Goal: Find specific page/section: Find specific page/section

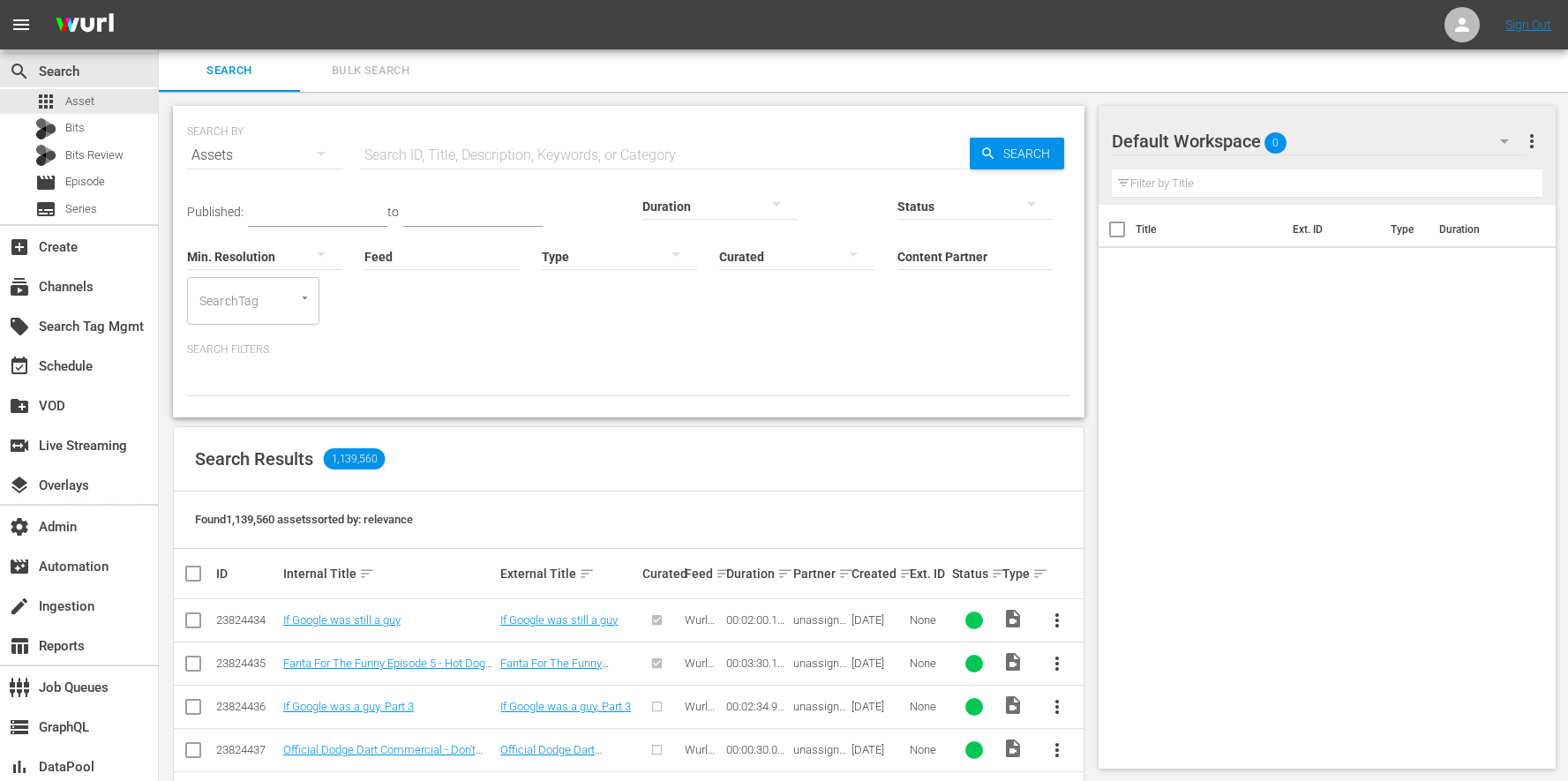
click at [364, 247] on input "Feed" at bounding box center [441, 257] width 155 height 64
click at [297, 304] on div "The Anime Effect (427929)" at bounding box center [300, 305] width 198 height 43
type input "The Anime Effect (427929)"
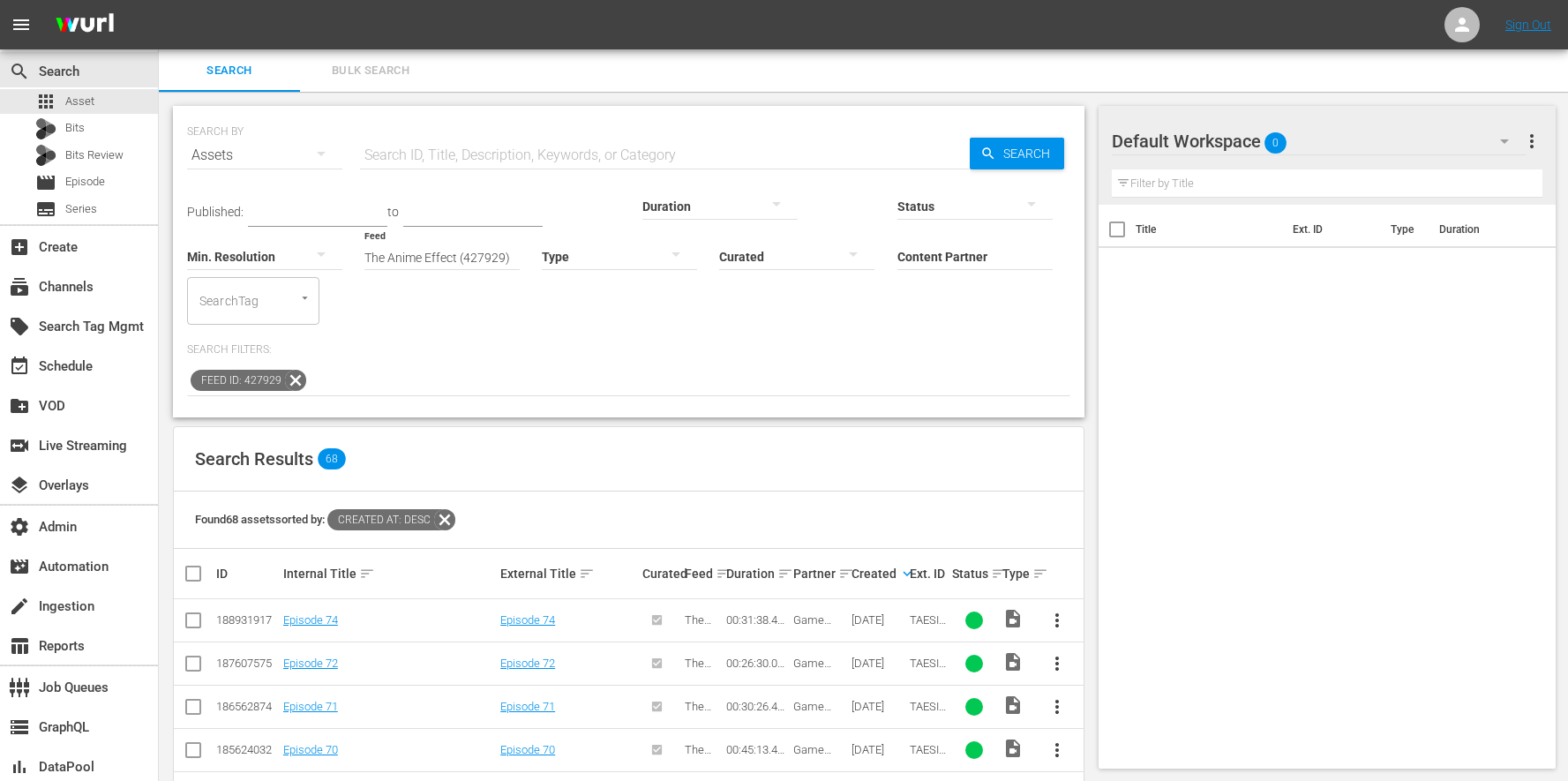
scroll to position [130, 0]
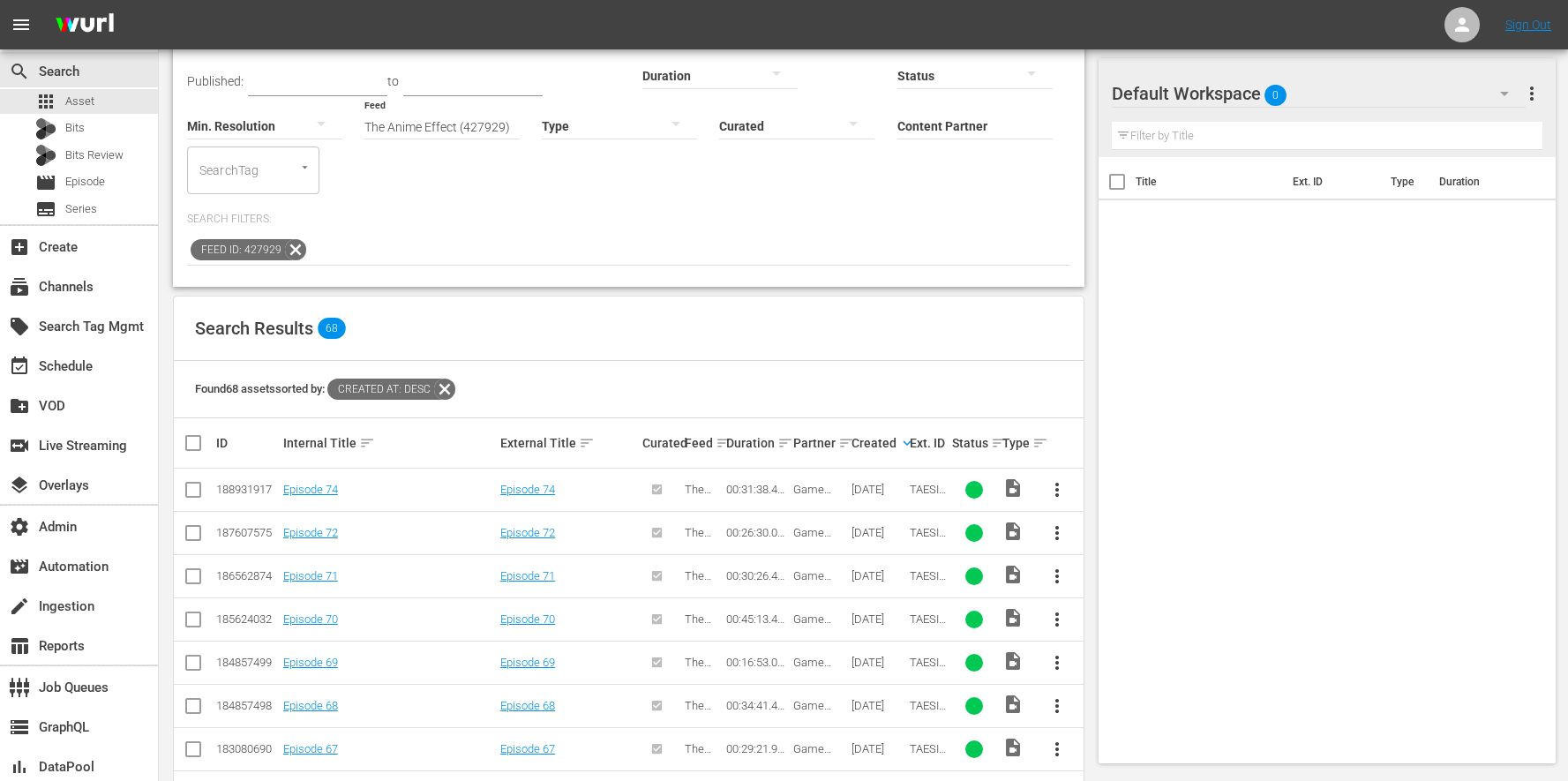
click at [1432, 400] on div "Title Ext. ID Type Duration" at bounding box center [1327, 456] width 458 height 599
click at [1429, 399] on div "Title Ext. ID Type Duration" at bounding box center [1327, 456] width 458 height 599
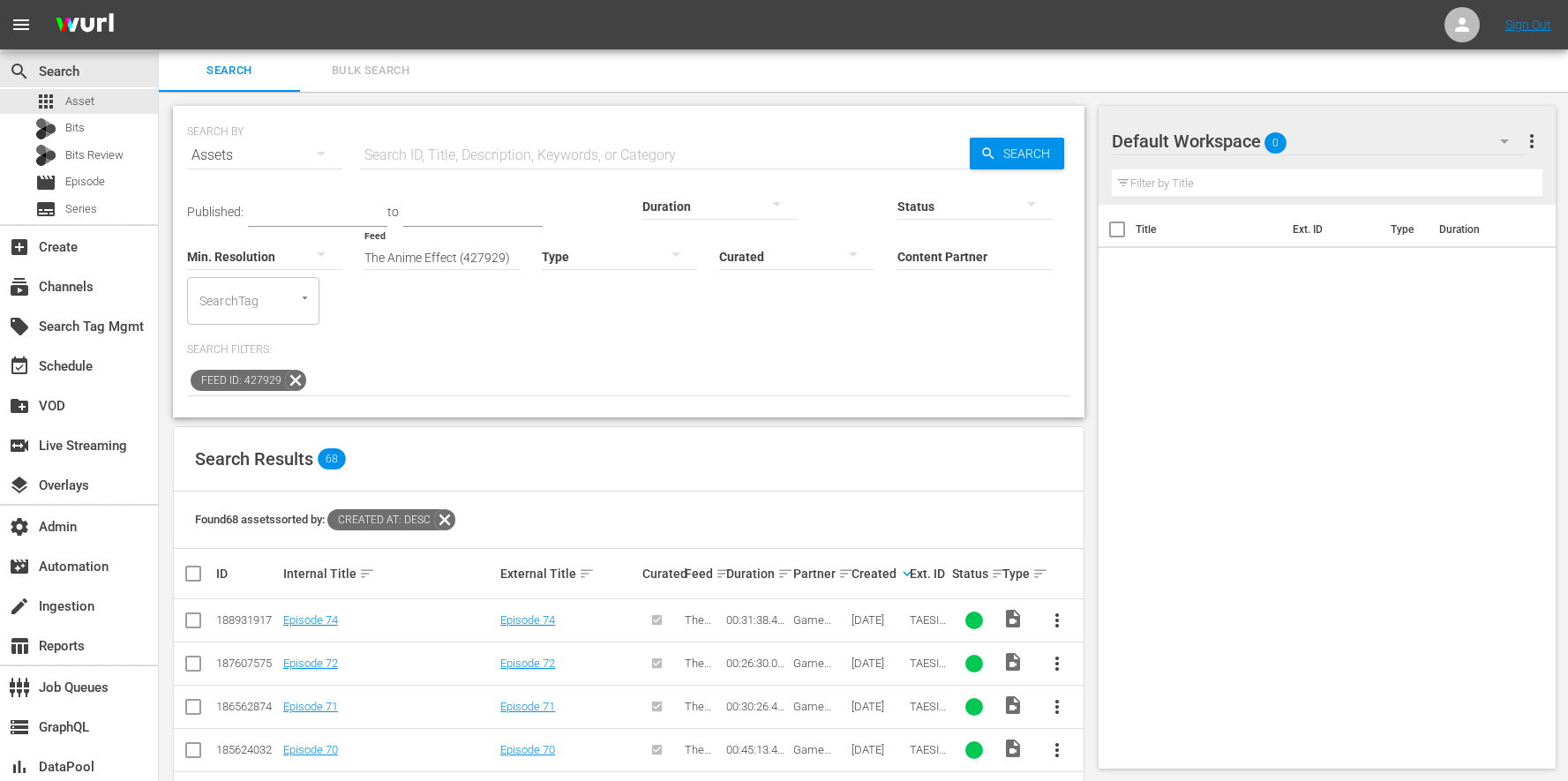
click at [298, 366] on div "Feed ID: 427929" at bounding box center [629, 381] width 883 height 30
click at [294, 368] on icon at bounding box center [296, 380] width 23 height 23
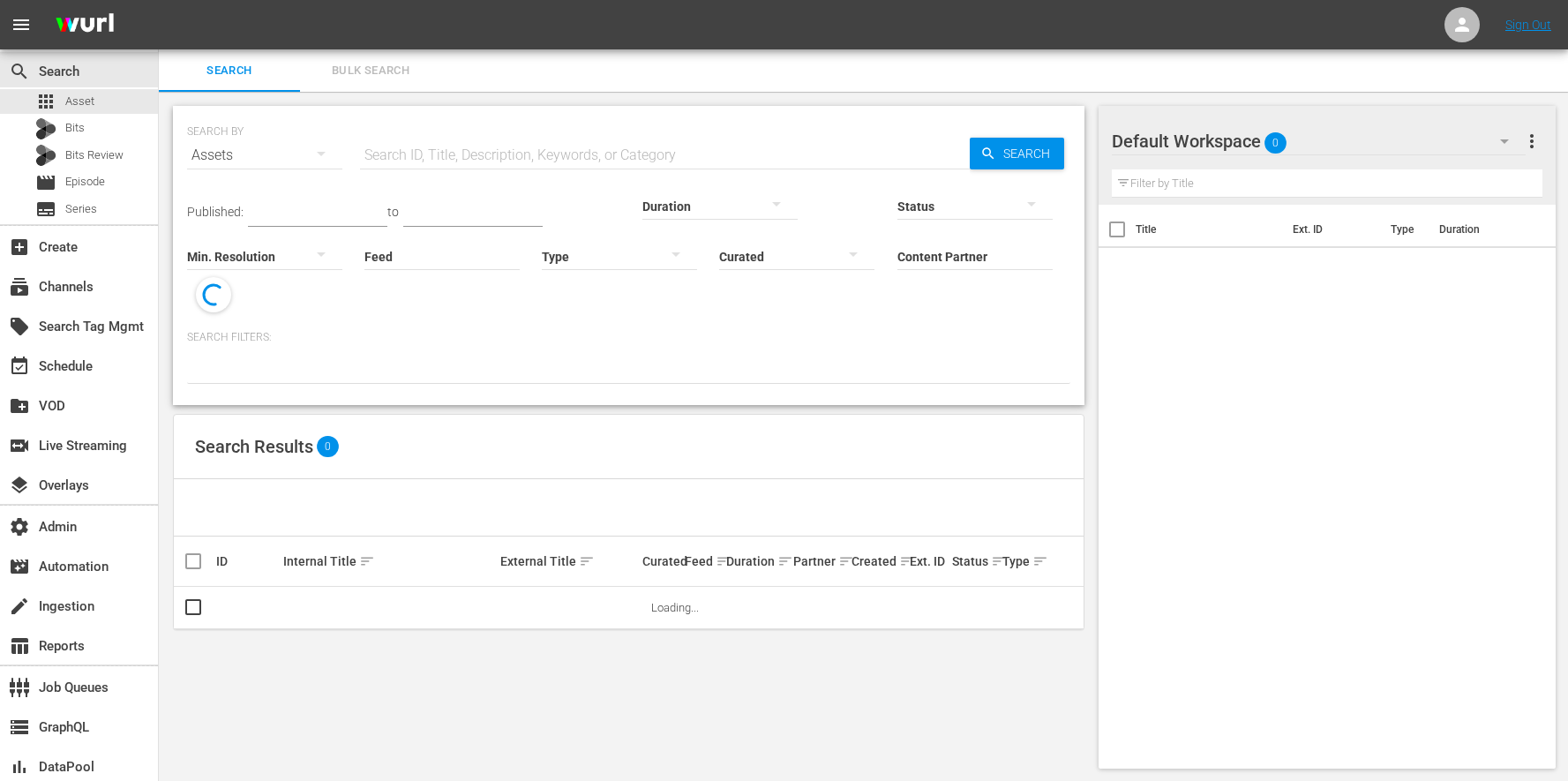
click at [364, 247] on input "Feed" at bounding box center [441, 257] width 155 height 64
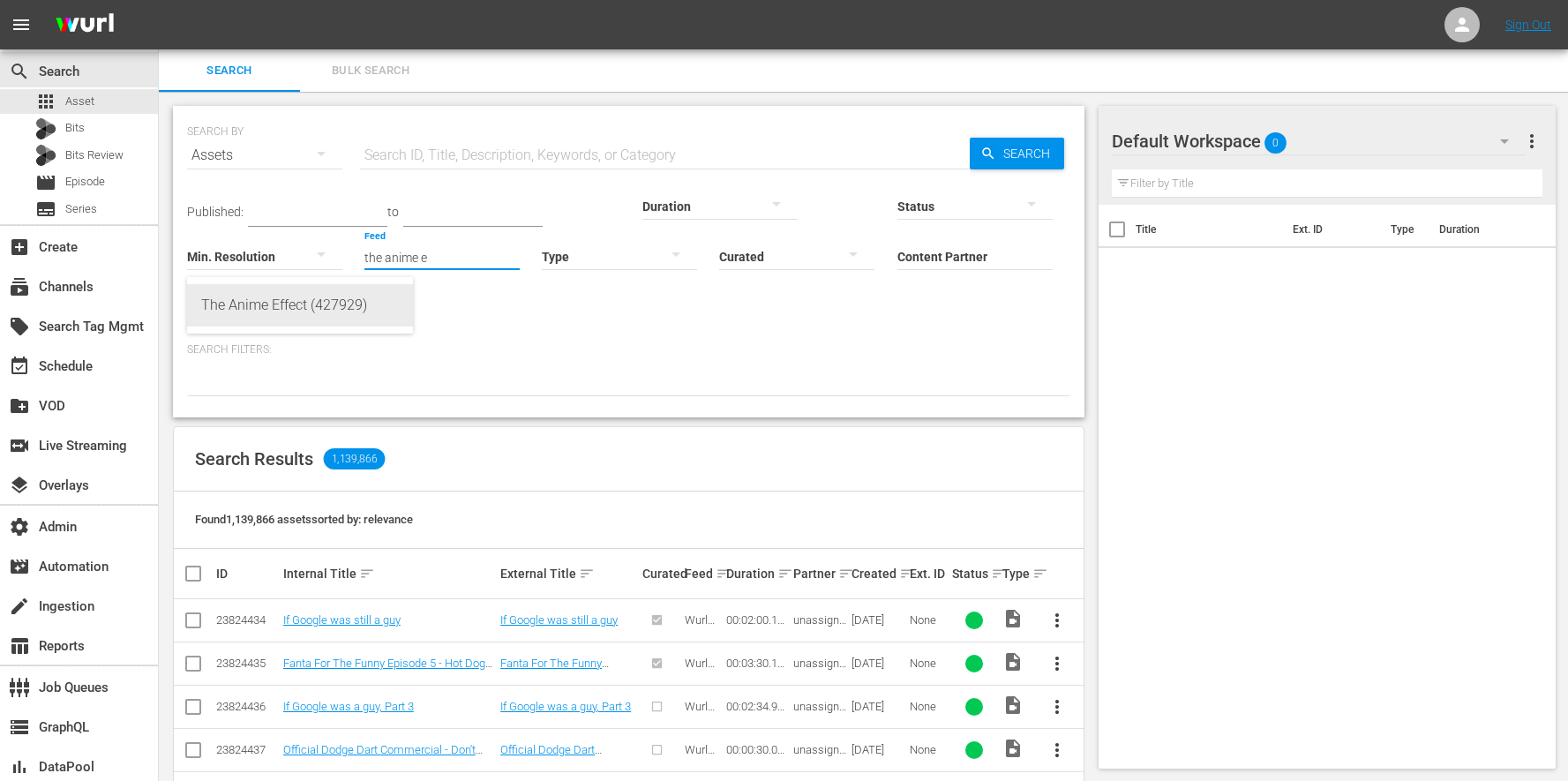
click at [295, 307] on div "The Anime Effect (427929)" at bounding box center [300, 305] width 198 height 43
type input "The Anime Effect (427929)"
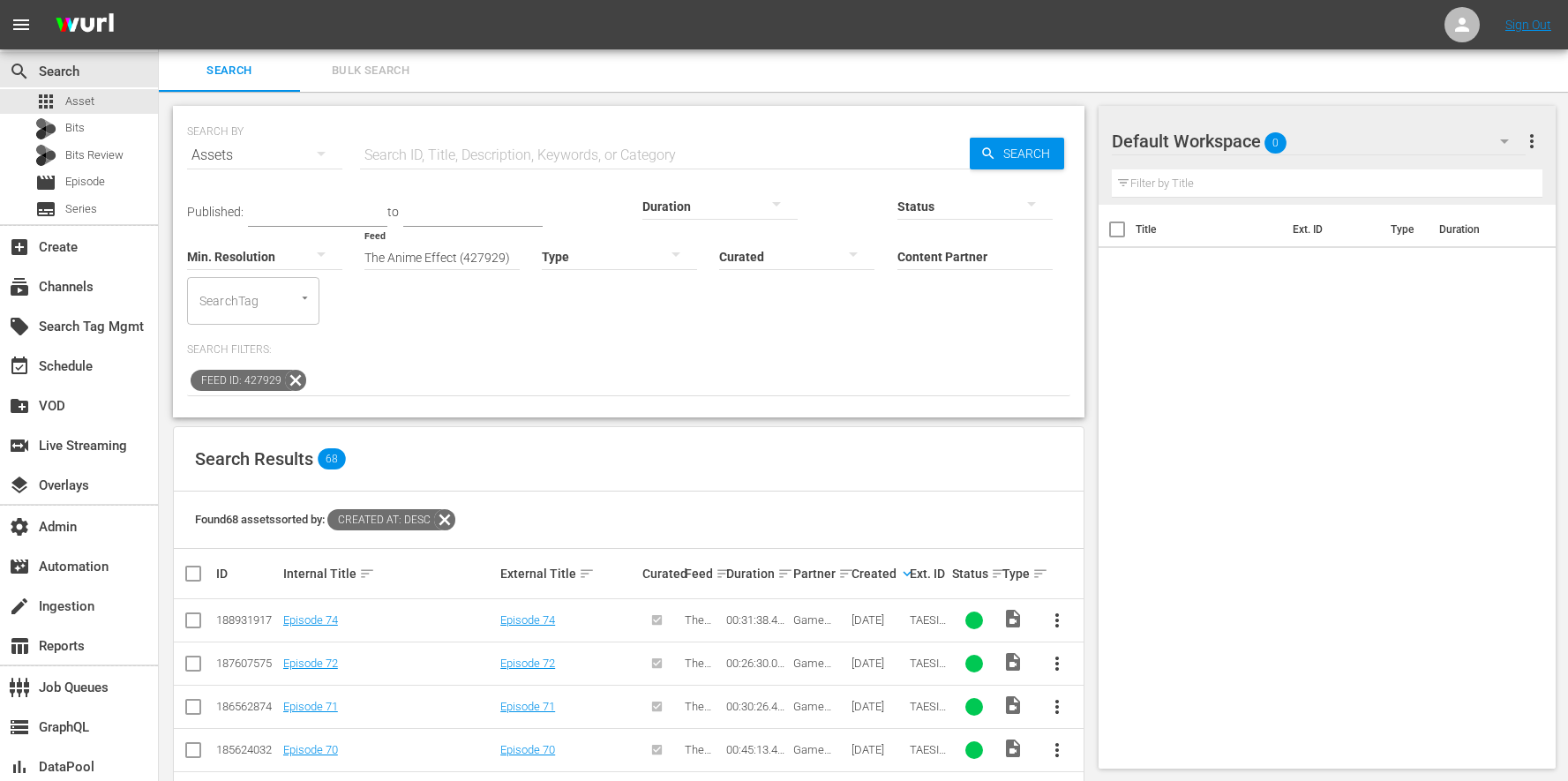
click at [289, 369] on icon at bounding box center [296, 380] width 21 height 21
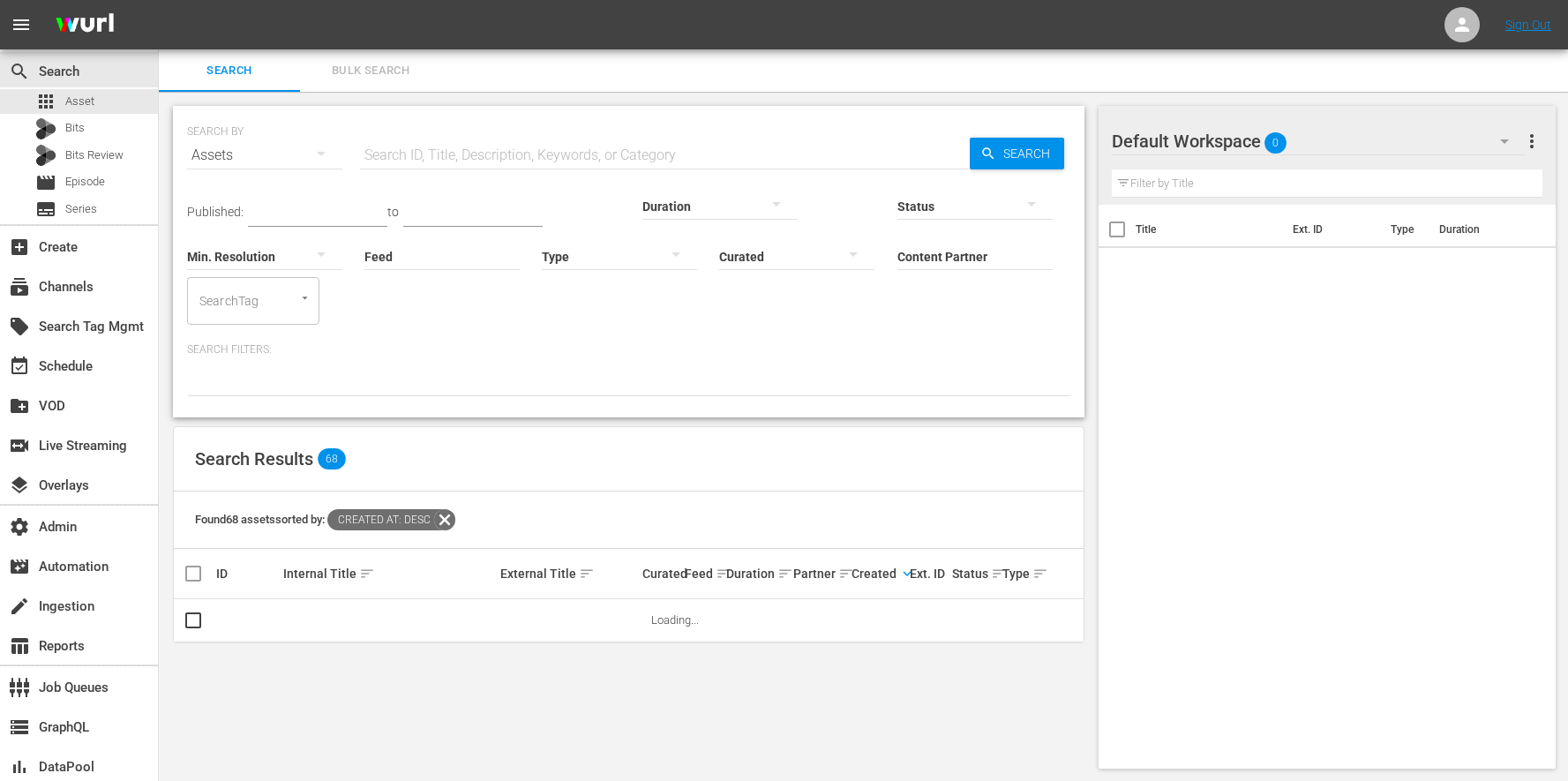
click at [447, 509] on icon at bounding box center [445, 519] width 21 height 21
